Goal: Browse casually: Explore the website without a specific task or goal

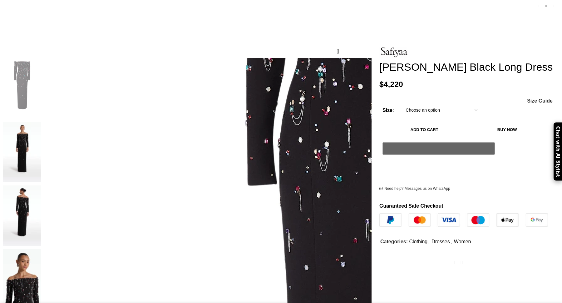
scroll to position [85, 0]
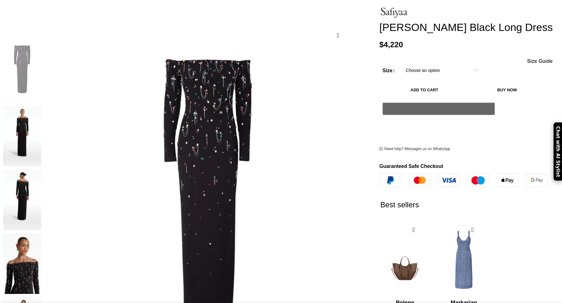
click at [41, 106] on img at bounding box center [22, 136] width 38 height 61
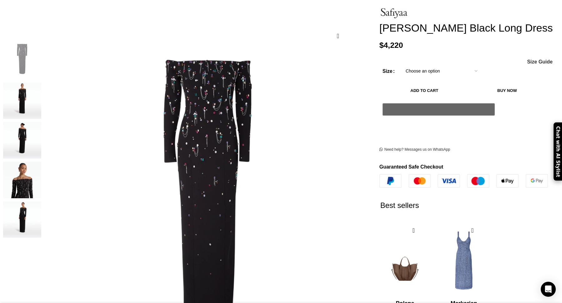
click at [41, 93] on img "2 / 5" at bounding box center [22, 100] width 38 height 37
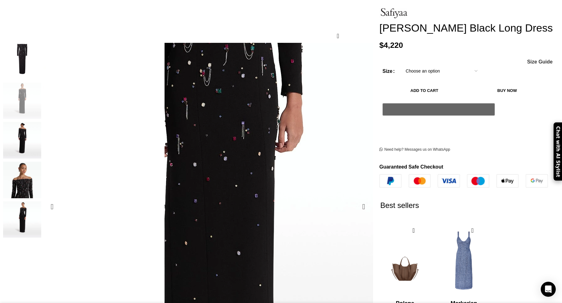
click at [255, 134] on img "2 / 5" at bounding box center [221, 157] width 781 height 781
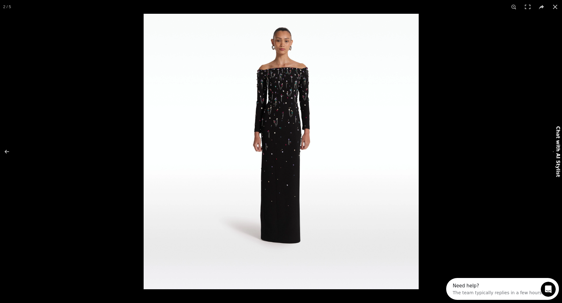
scroll to position [0, 0]
click at [286, 98] on img at bounding box center [281, 151] width 275 height 275
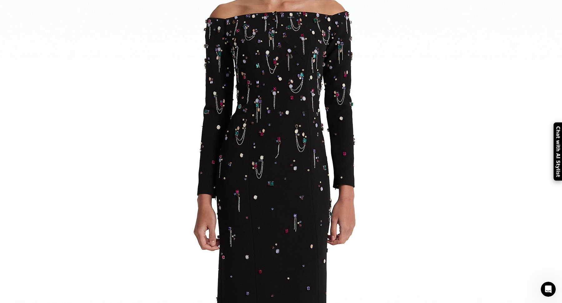
scroll to position [0, 197]
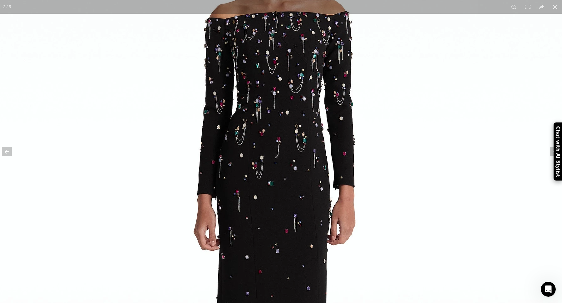
click at [330, 158] on img at bounding box center [273, 249] width 781 height 781
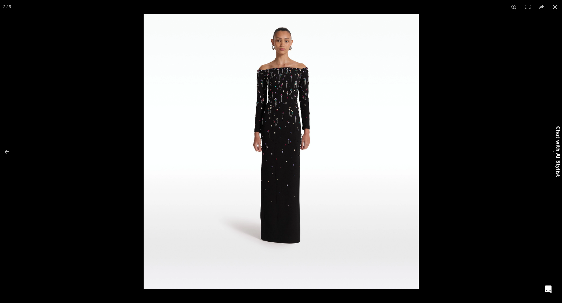
scroll to position [0, 263]
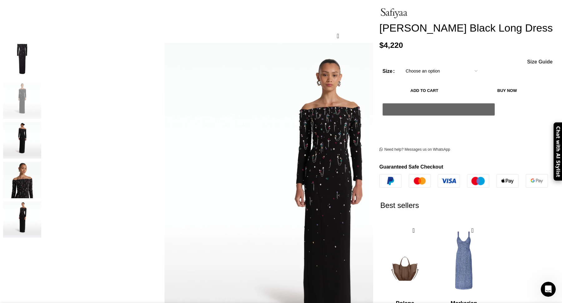
click at [41, 126] on img "3 / 5" at bounding box center [22, 140] width 38 height 37
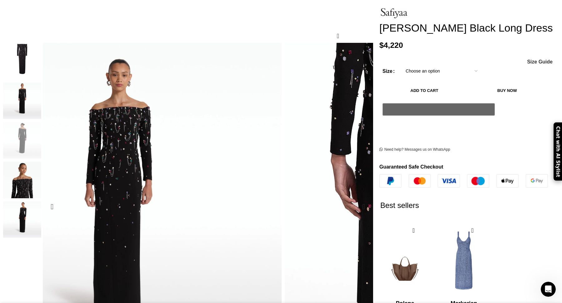
click at [231, 112] on img "3 / 5" at bounding box center [409, 218] width 781 height 781
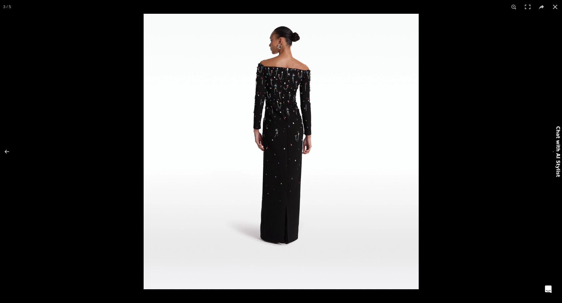
scroll to position [0, 329]
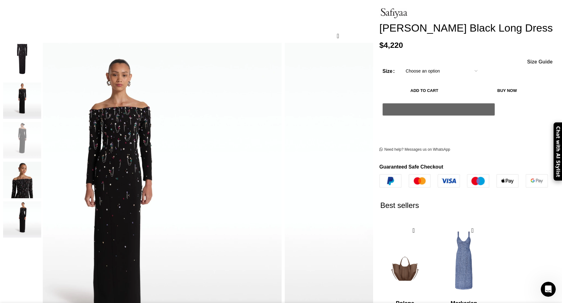
click at [41, 172] on img "4 / 5" at bounding box center [22, 180] width 38 height 37
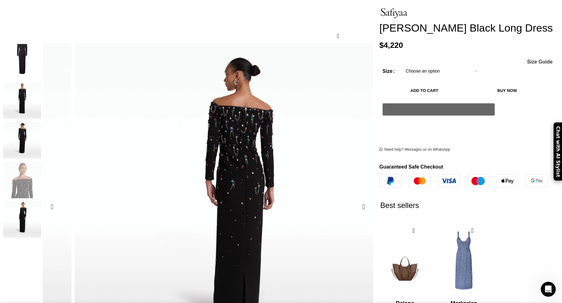
click at [41, 201] on img "5 / 5" at bounding box center [22, 219] width 38 height 37
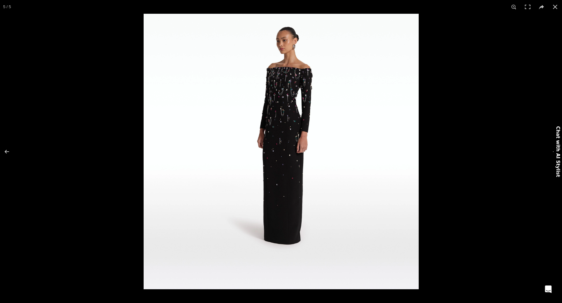
click at [277, 107] on img at bounding box center [281, 151] width 275 height 275
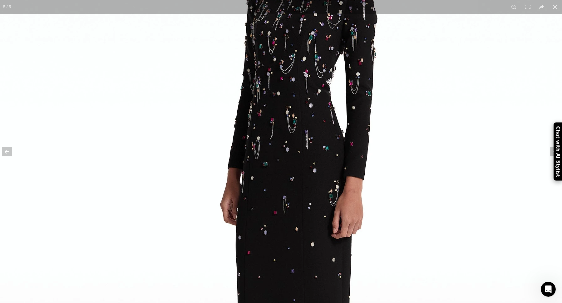
click at [220, 91] on img at bounding box center [288, 233] width 781 height 781
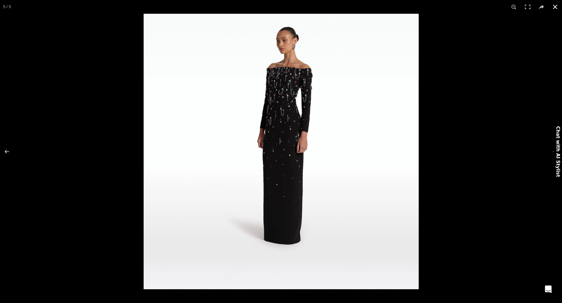
scroll to position [0, 526]
click at [113, 94] on div at bounding box center [281, 151] width 562 height 303
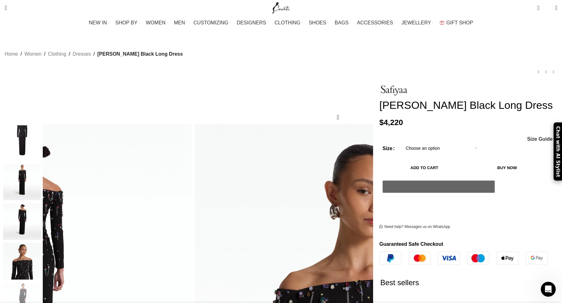
scroll to position [0, 592]
click at [41, 248] on img "4 / 5" at bounding box center [22, 261] width 38 height 37
